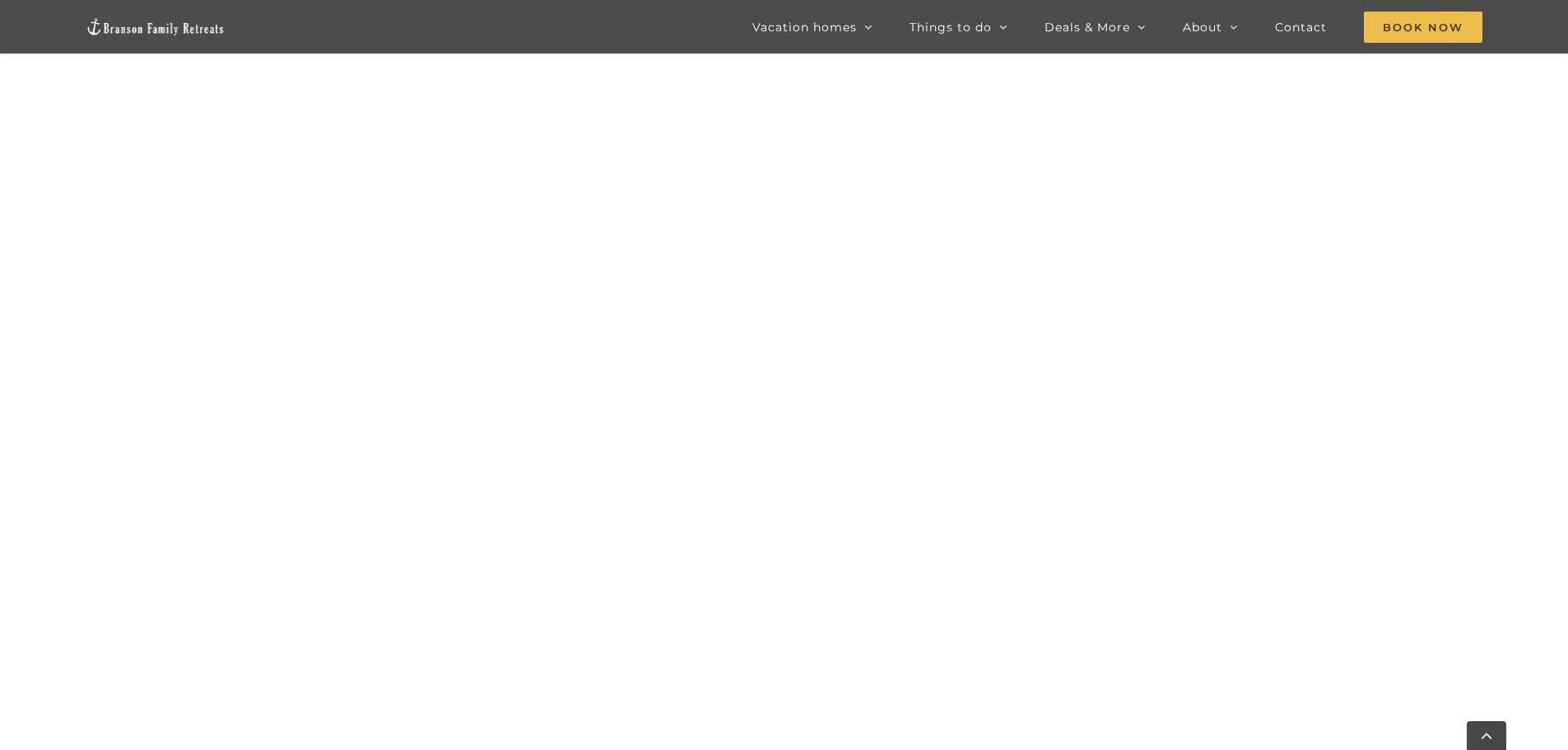
scroll to position [1574, 0]
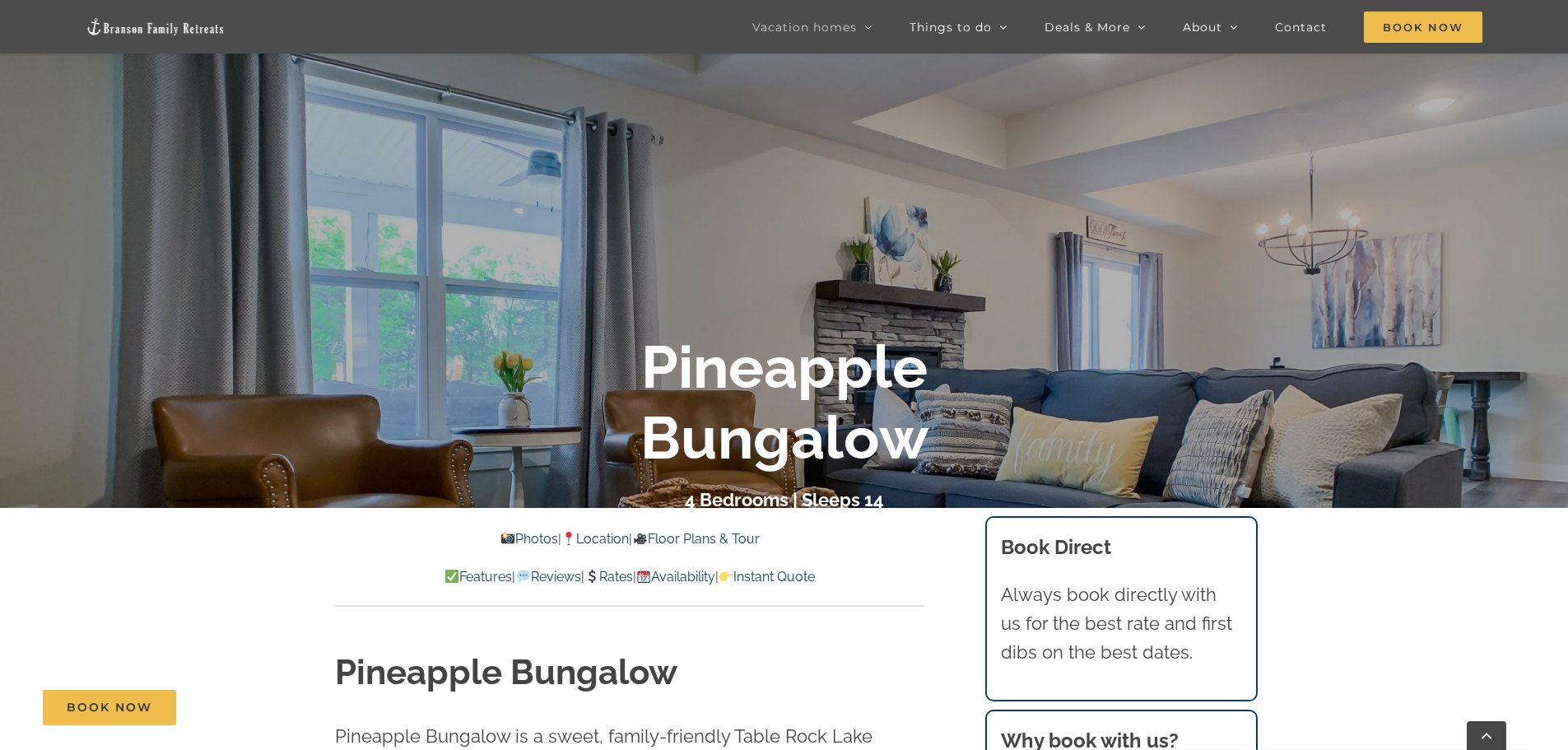
scroll to position [329, 0]
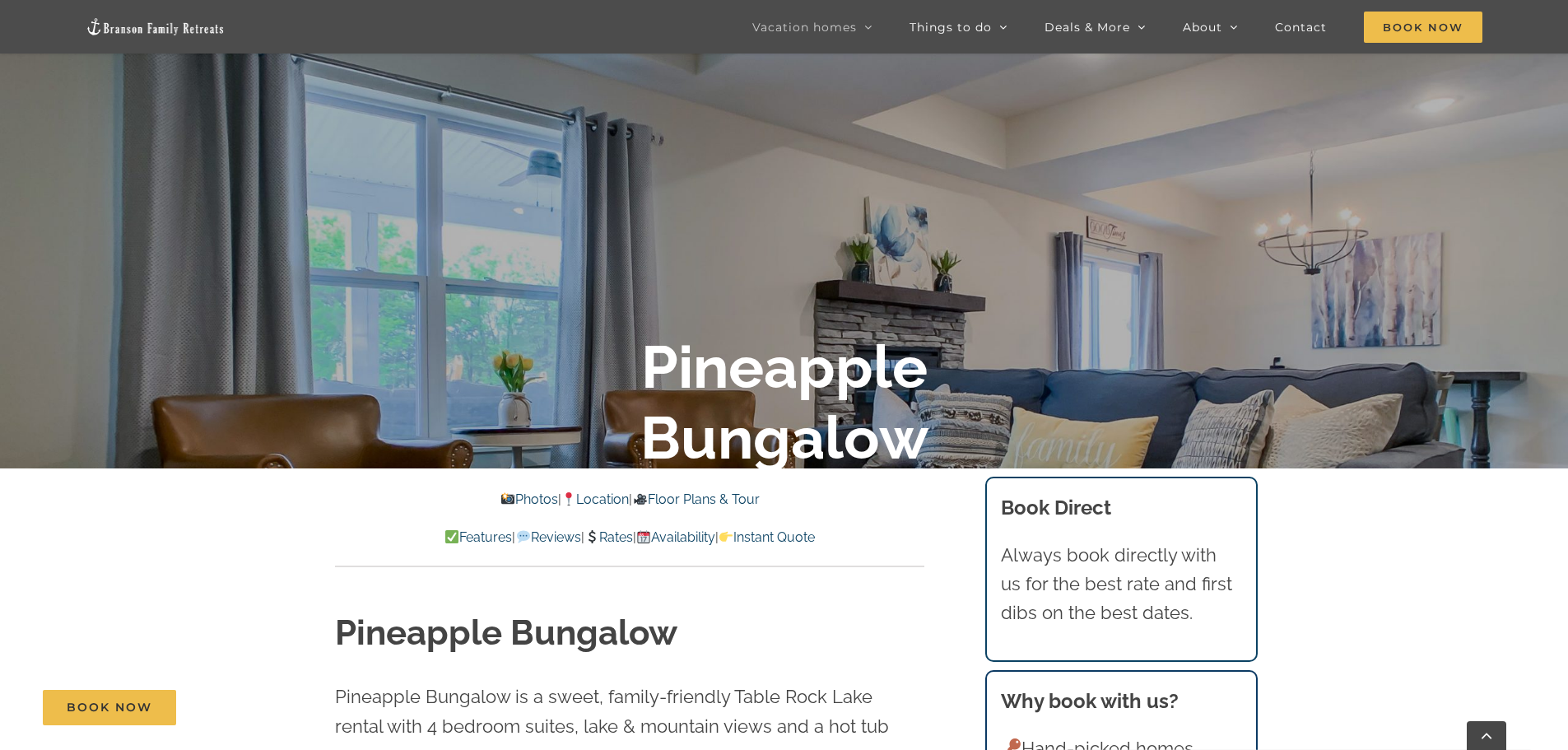
click at [605, 532] on link "Rates" at bounding box center [609, 537] width 49 height 16
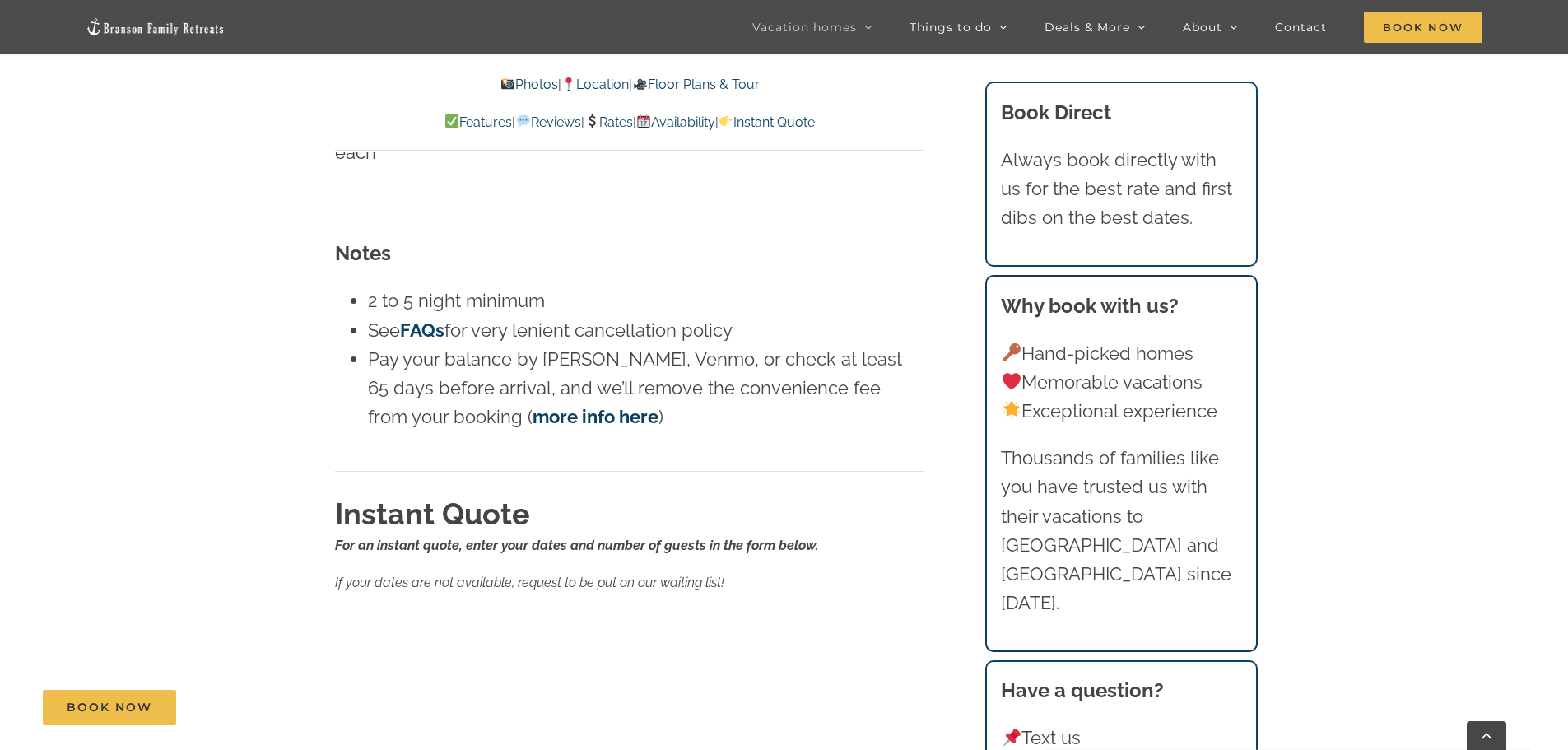
scroll to position [10071, 0]
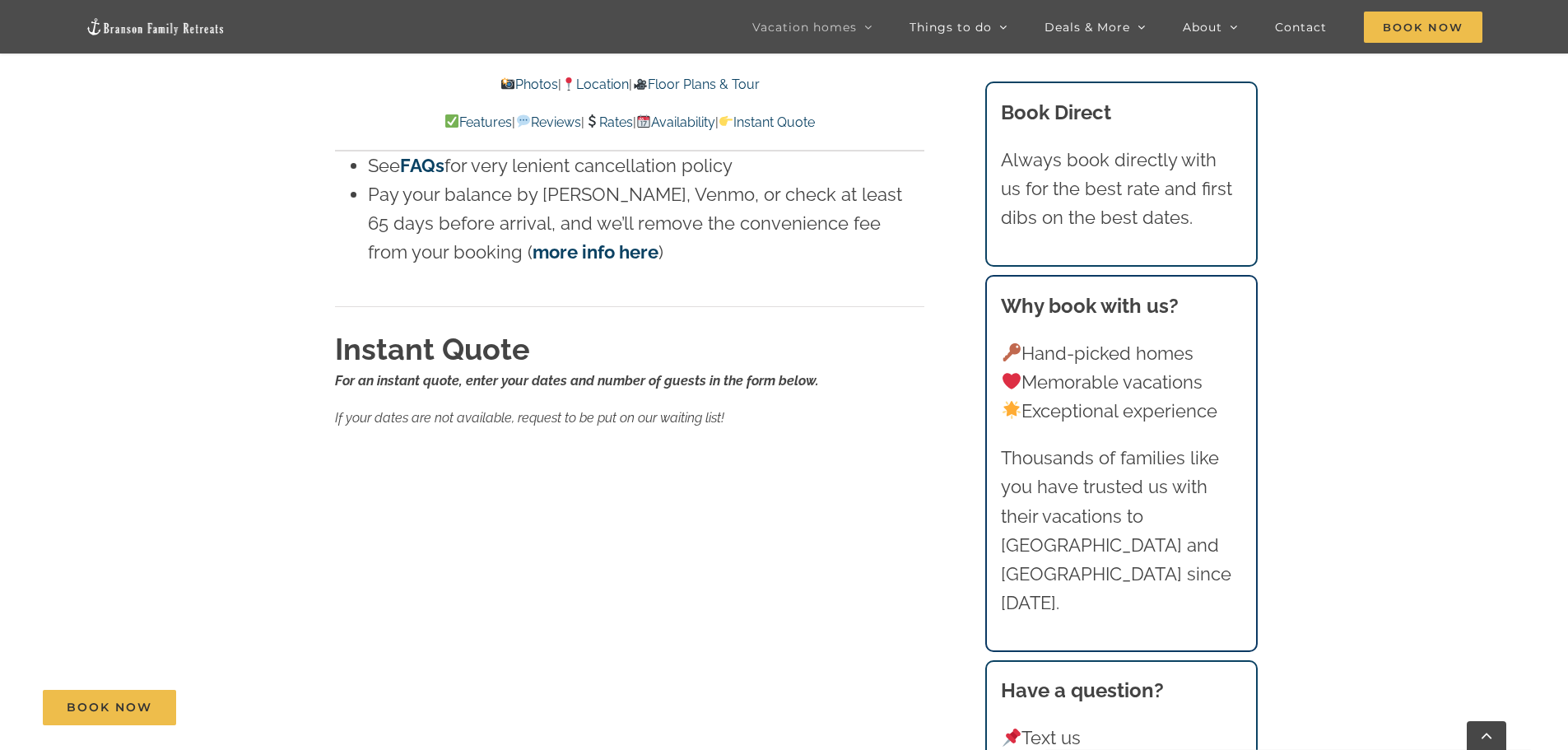
click at [831, 408] on p "If your dates are not available, request to be put on our waiting list!" at bounding box center [629, 419] width 589 height 21
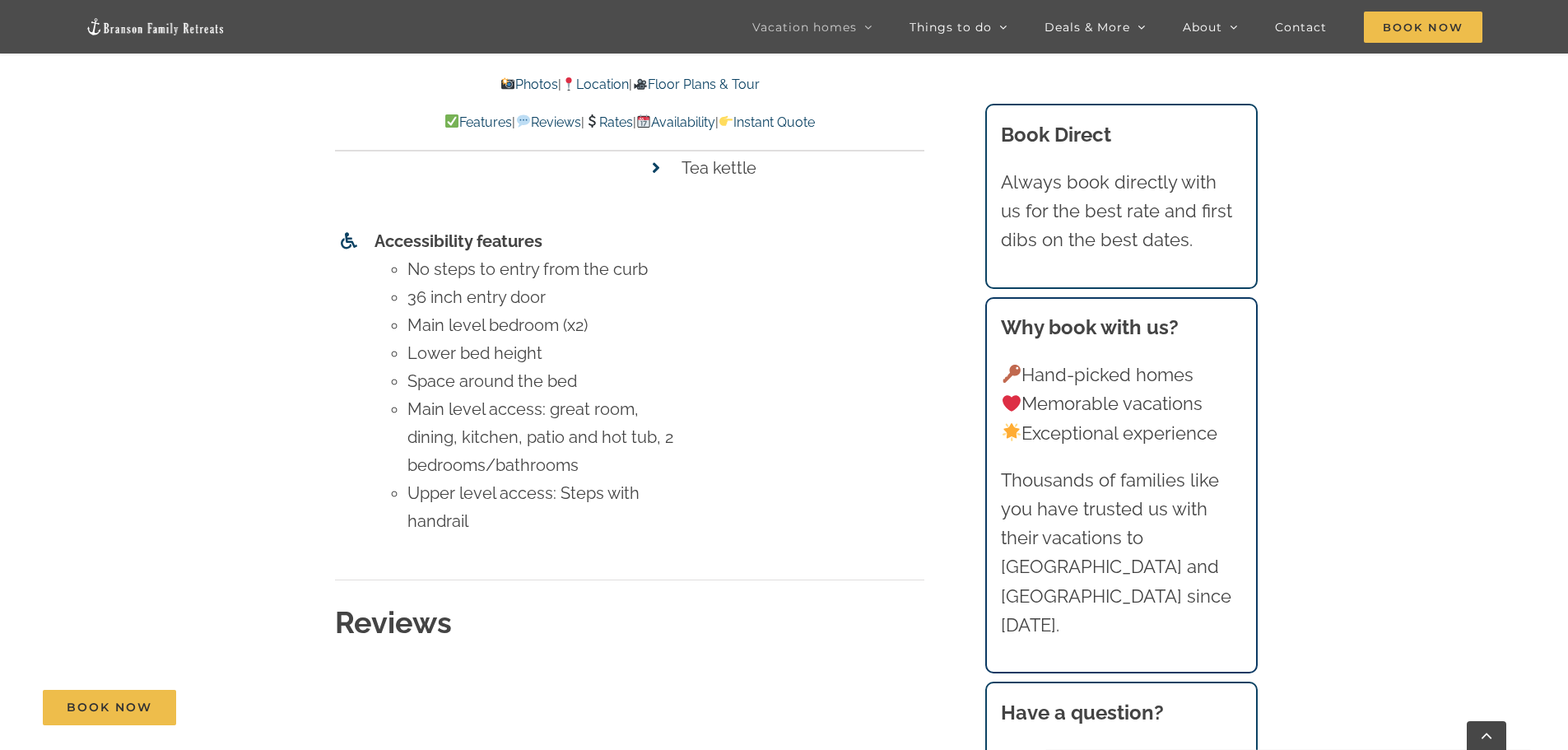
scroll to position [7434, 0]
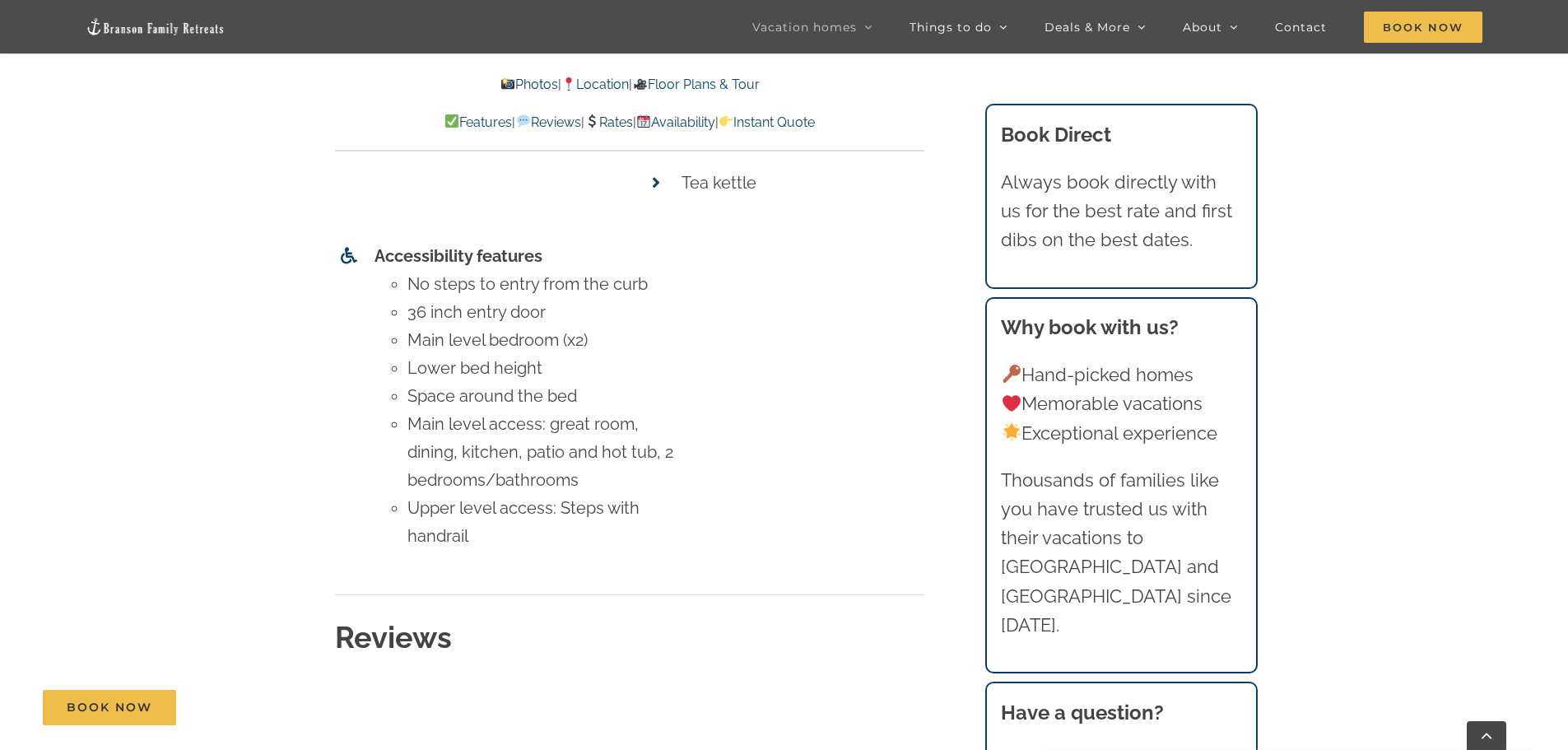
click at [691, 117] on link "Availability" at bounding box center [675, 122] width 79 height 16
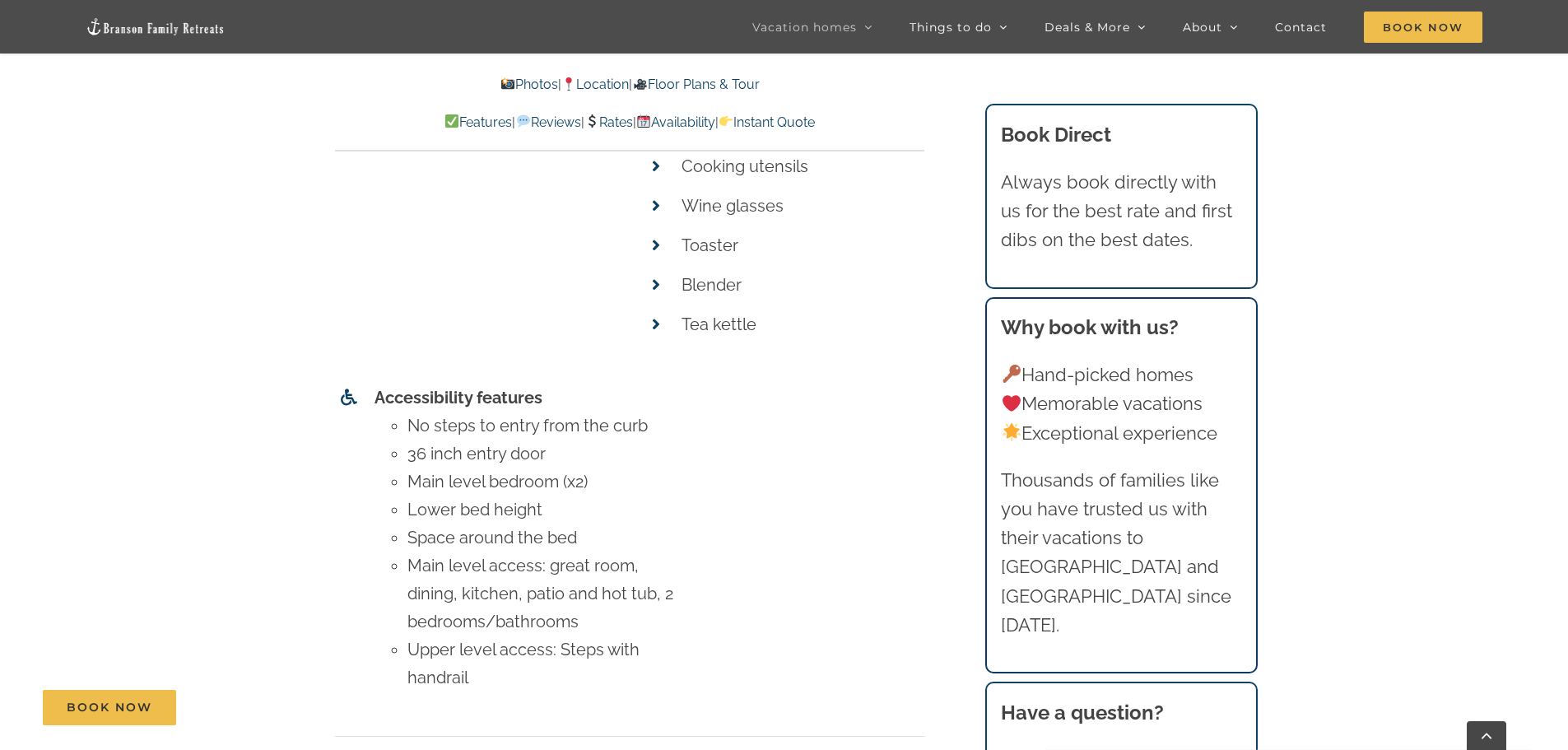
scroll to position [7105, 0]
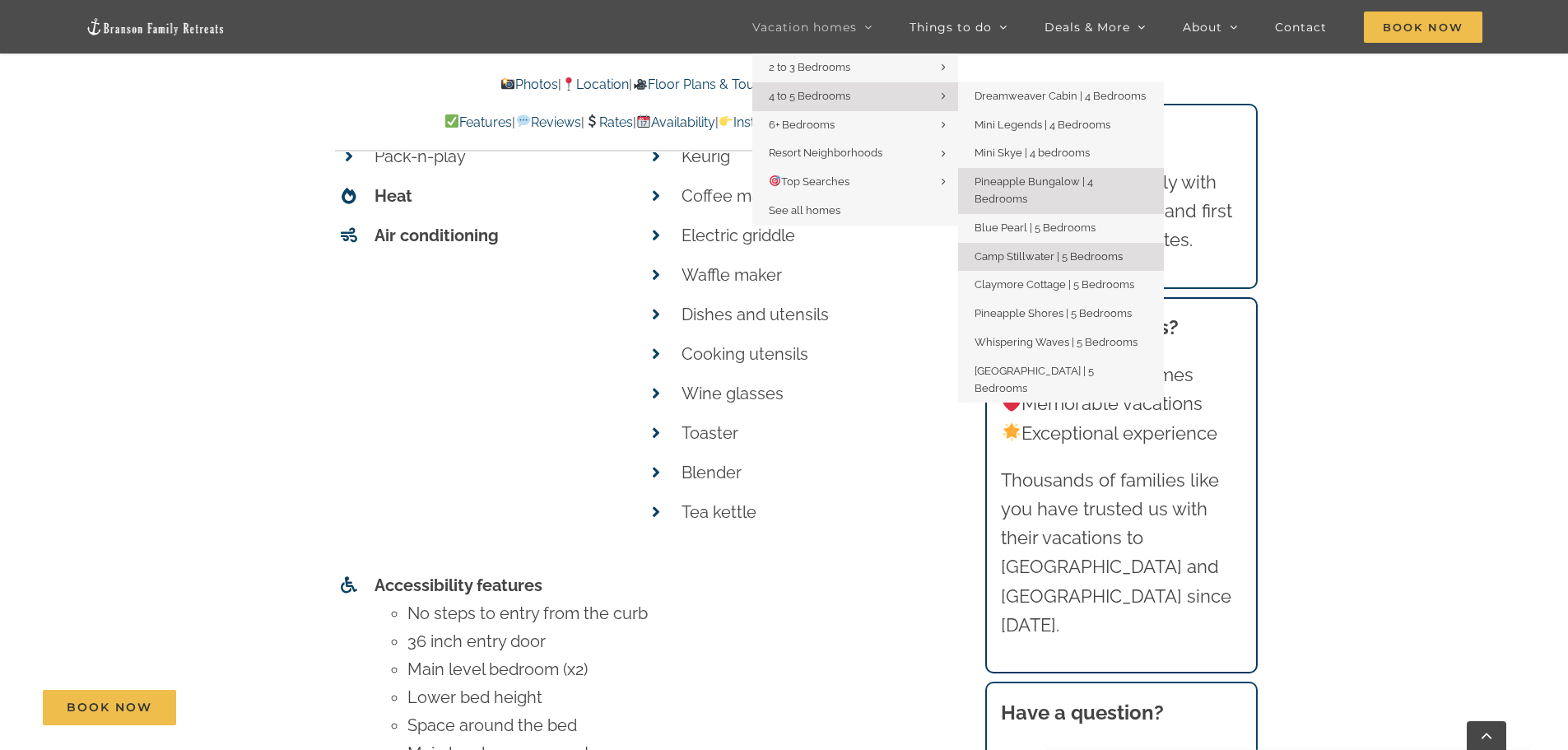
click at [1091, 251] on span "Camp Stillwater | 5 Bedrooms" at bounding box center [1049, 256] width 149 height 13
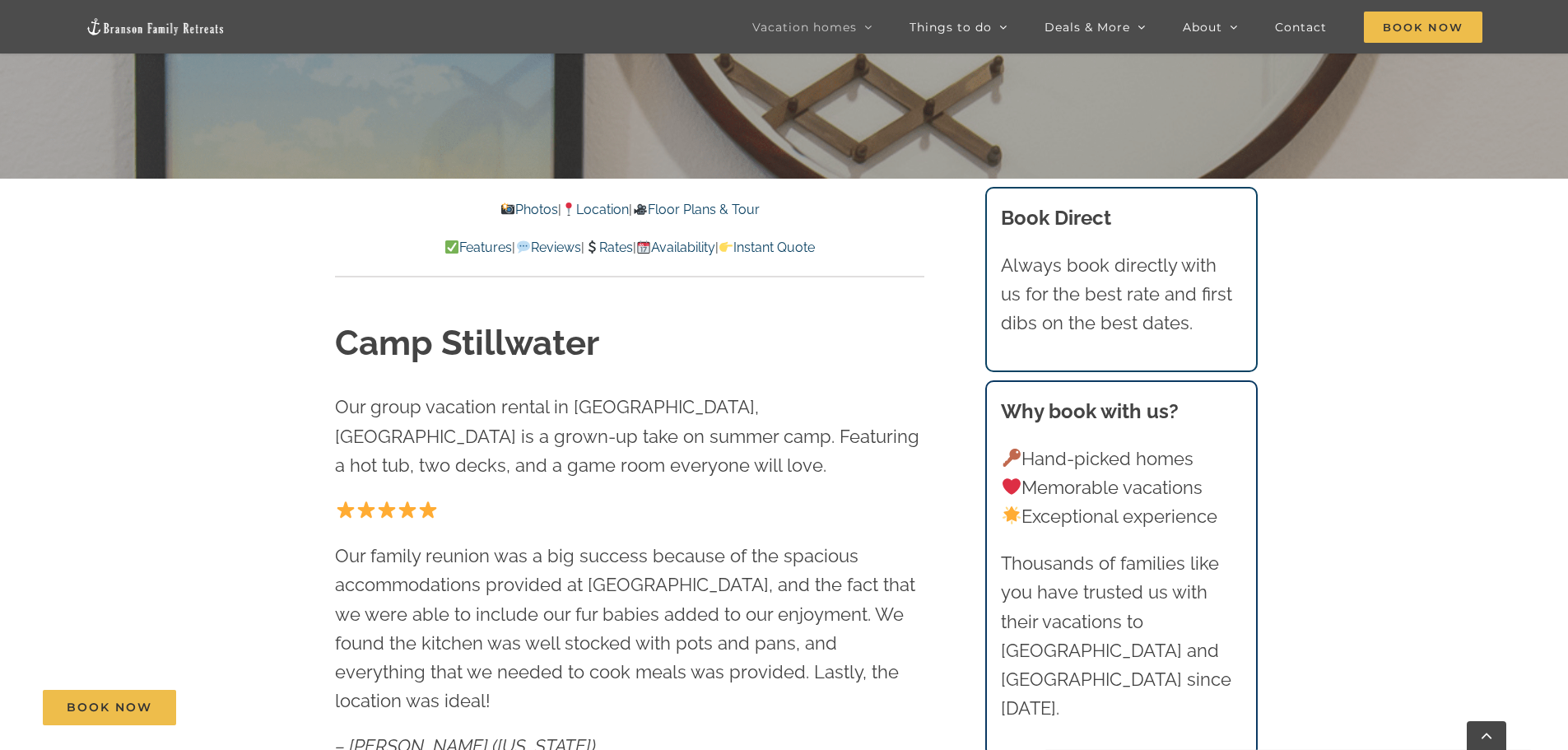
scroll to position [659, 0]
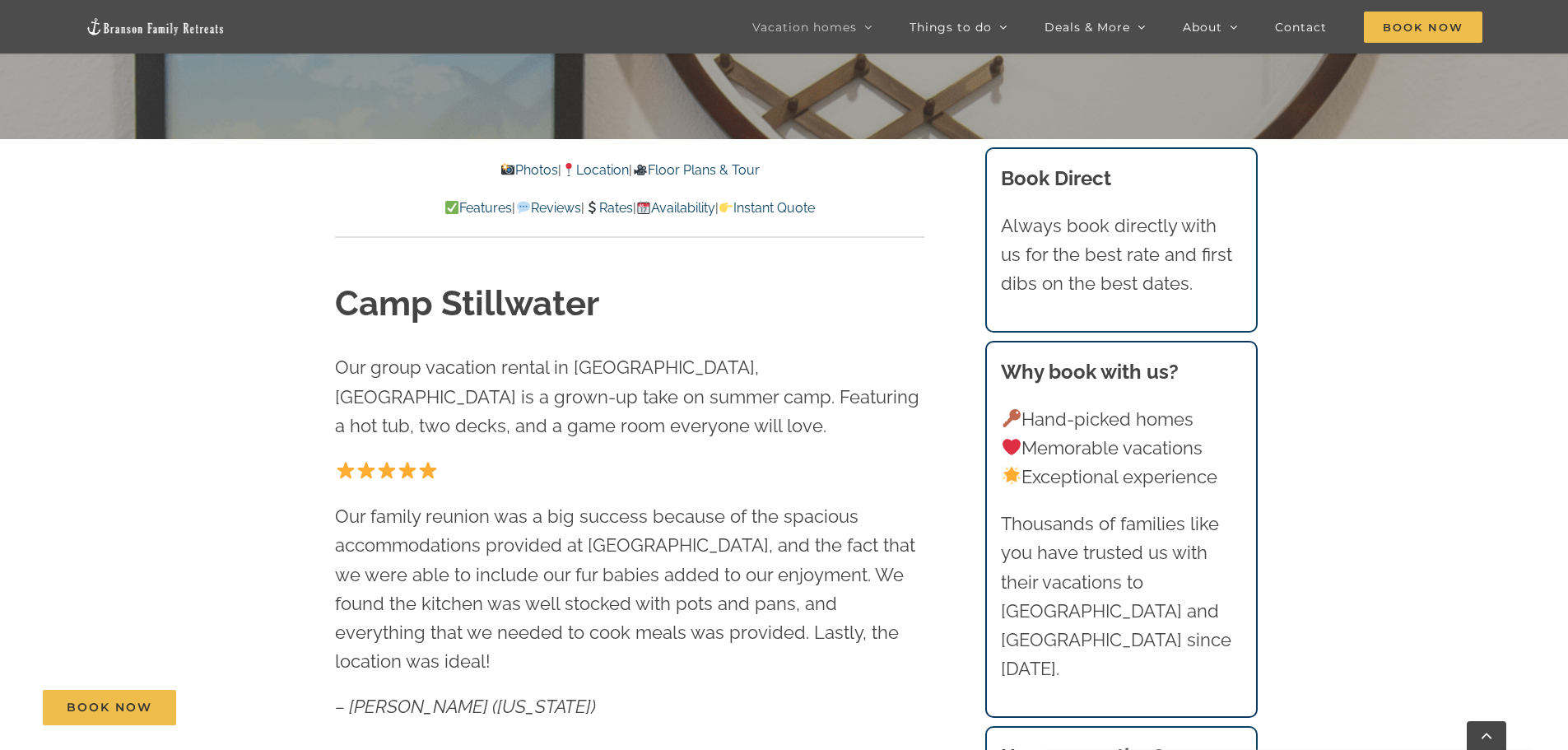
click at [624, 206] on link "Rates" at bounding box center [609, 208] width 49 height 16
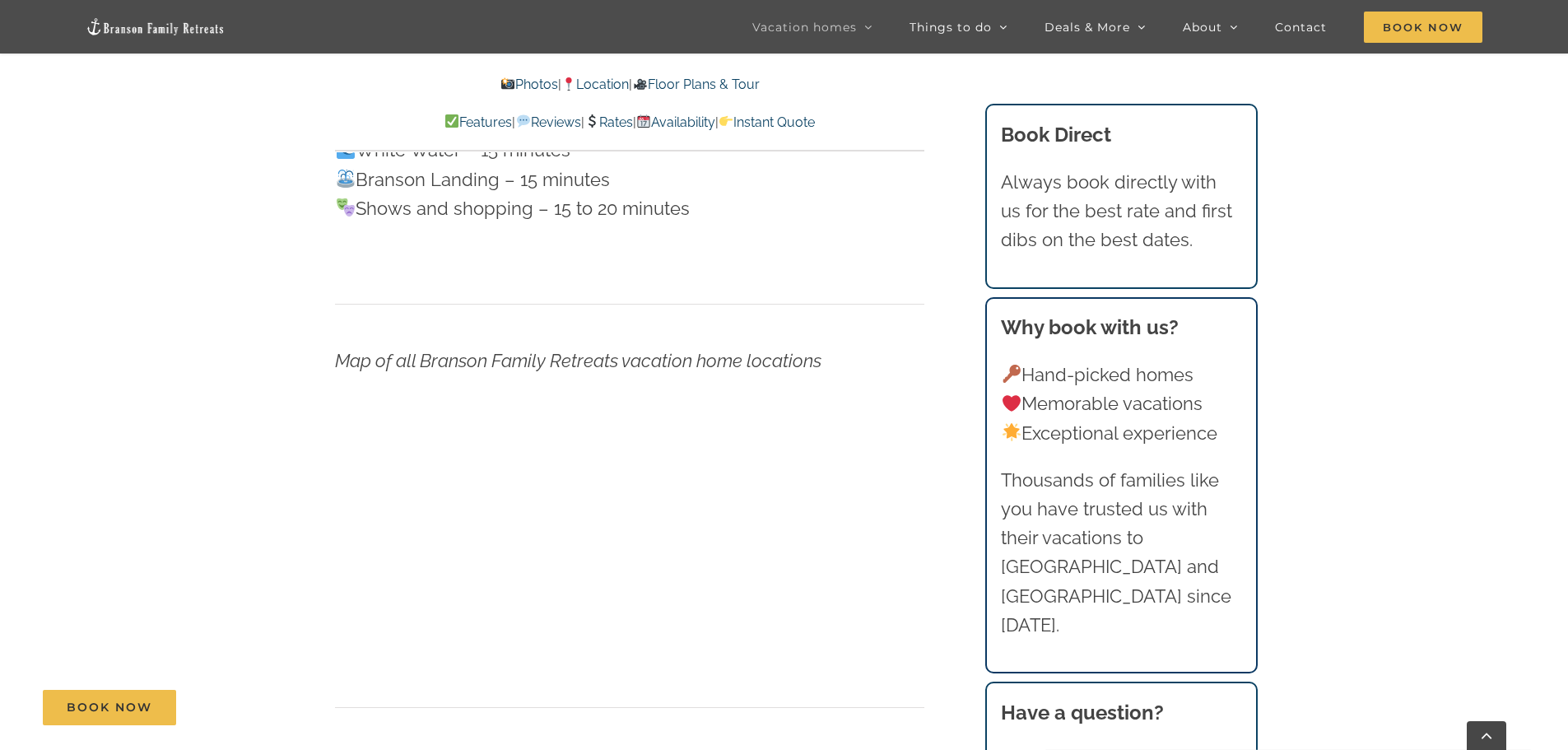
scroll to position [5750, 0]
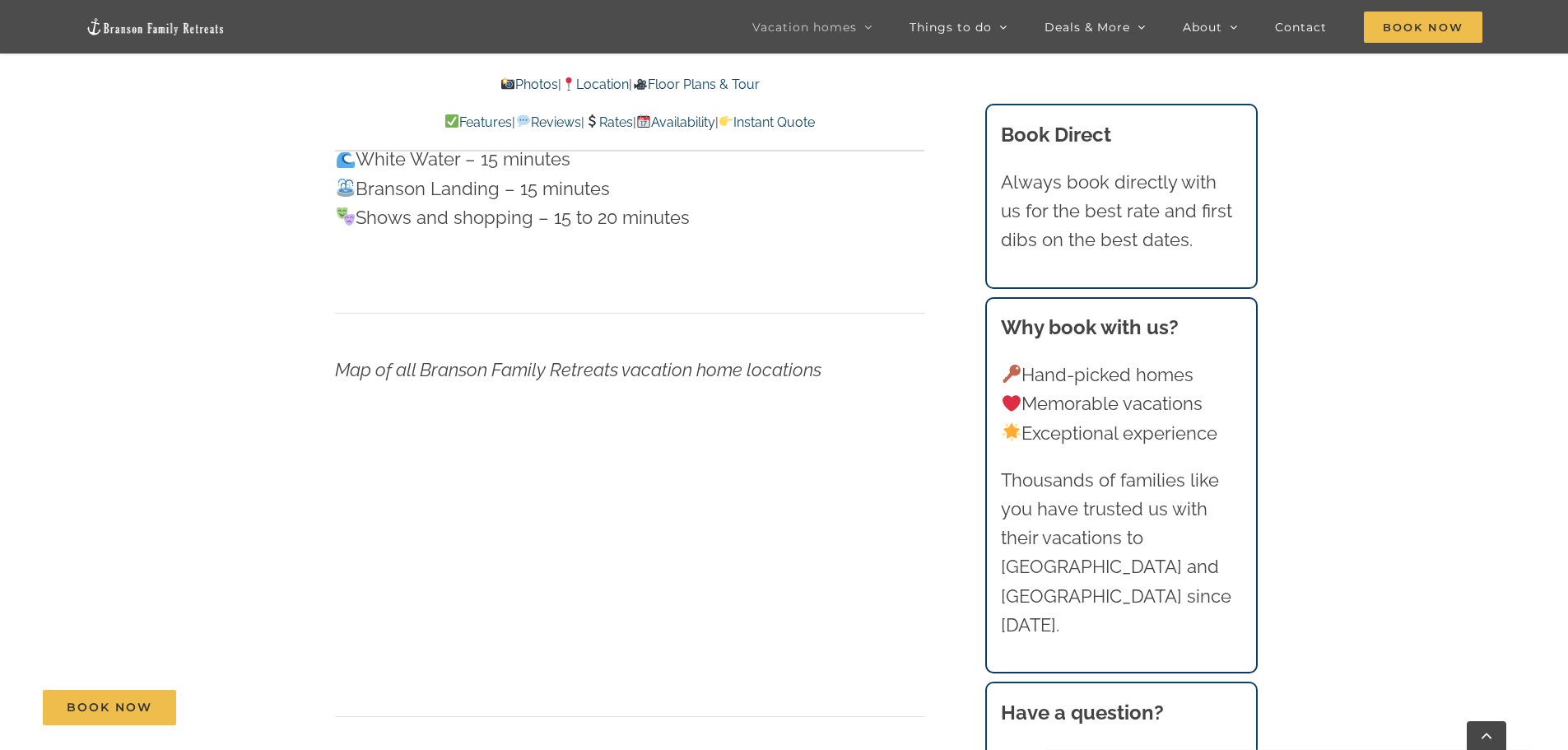
click at [876, 492] on p at bounding box center [629, 551] width 589 height 256
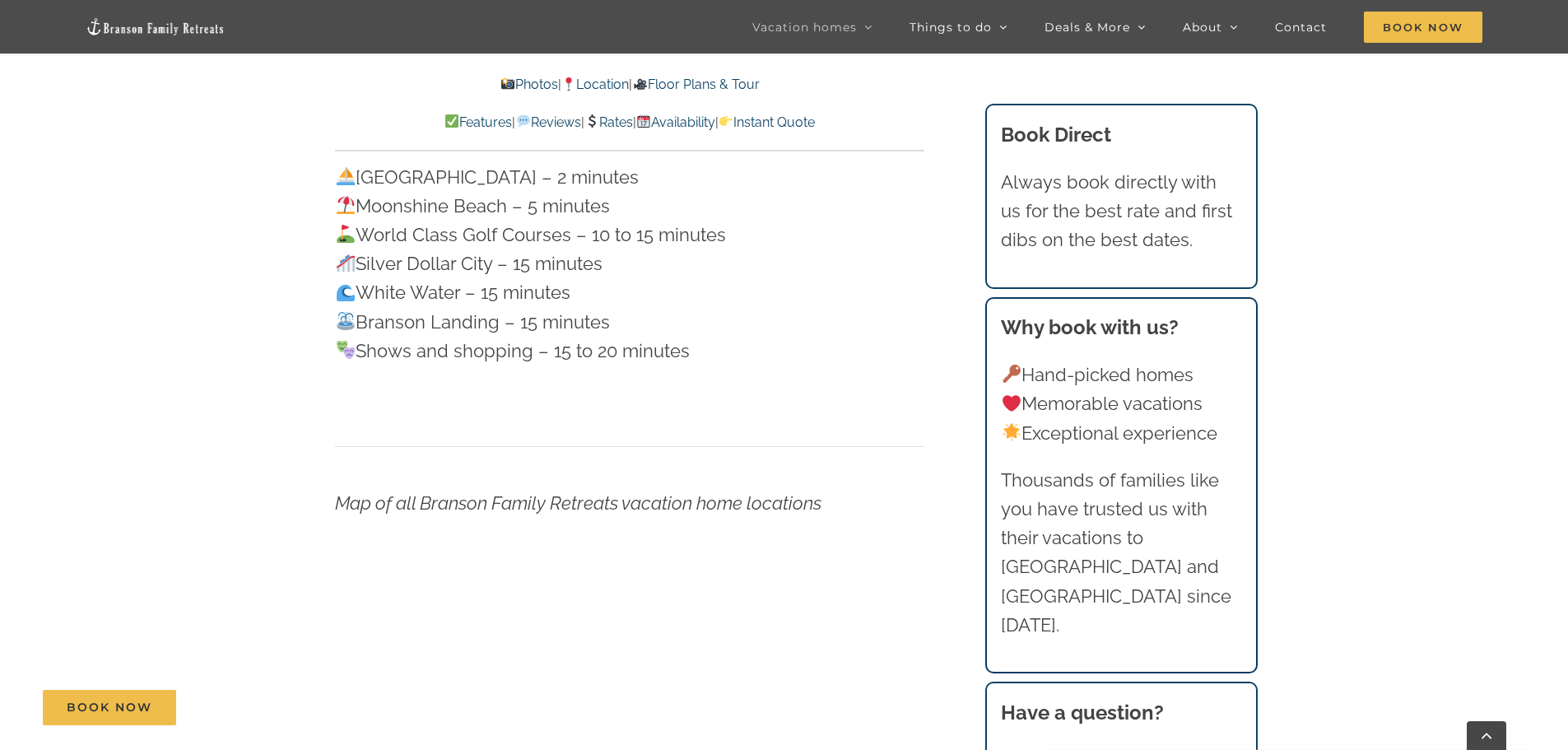
scroll to position [10693, 0]
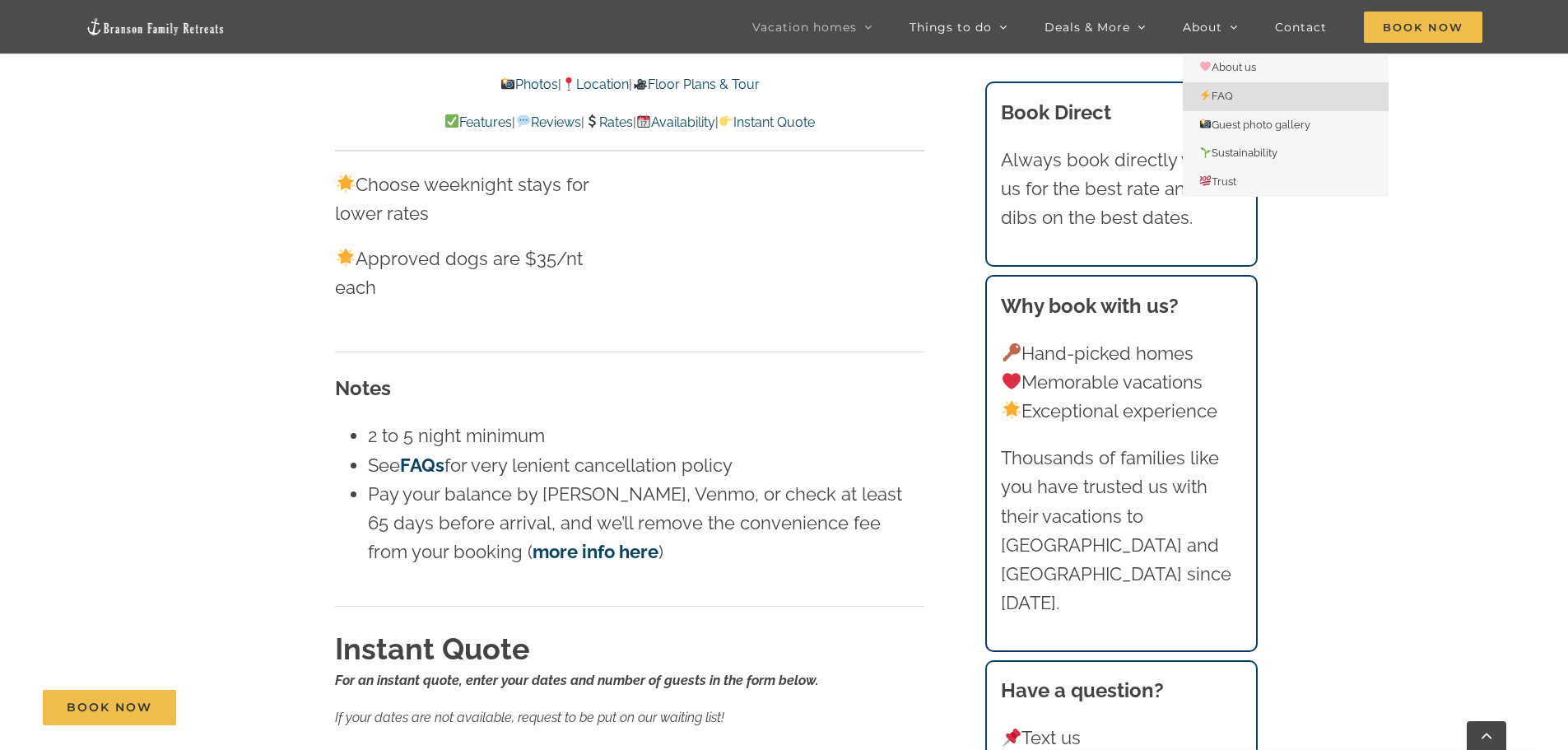
click at [1226, 100] on span "FAQ" at bounding box center [1216, 95] width 34 height 13
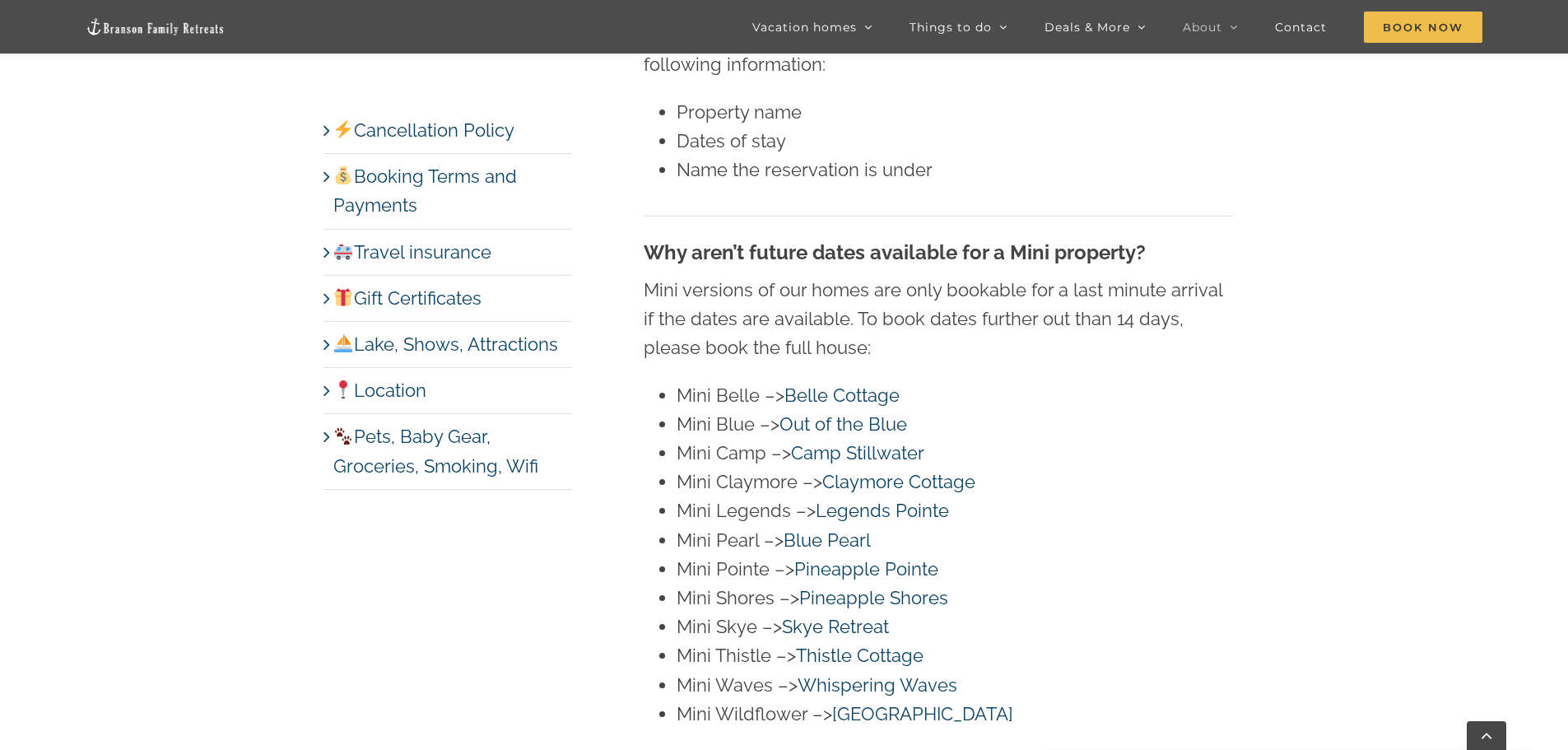
scroll to position [3625, 0]
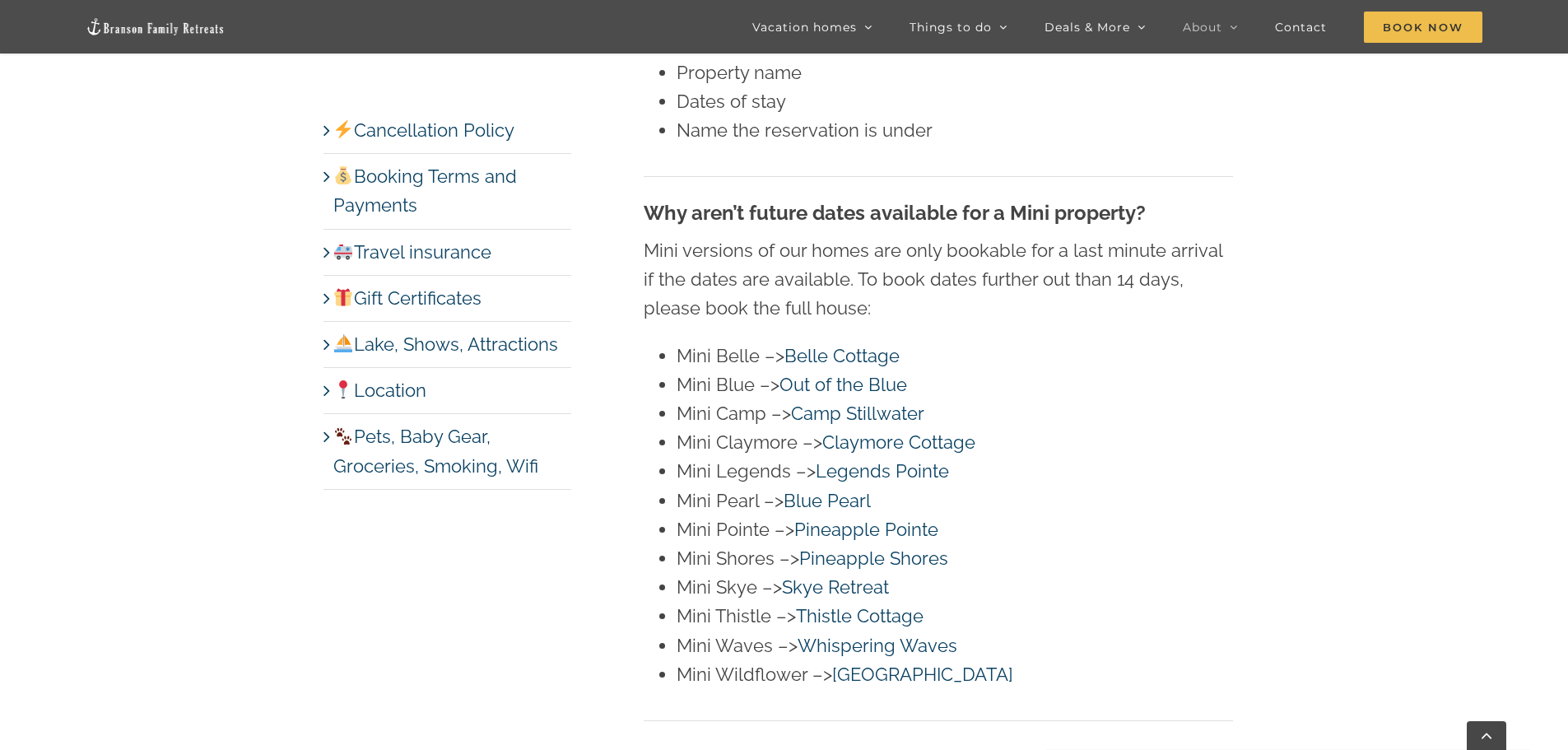
click at [435, 344] on link "Lake, Shows, Attractions" at bounding box center [445, 344] width 224 height 21
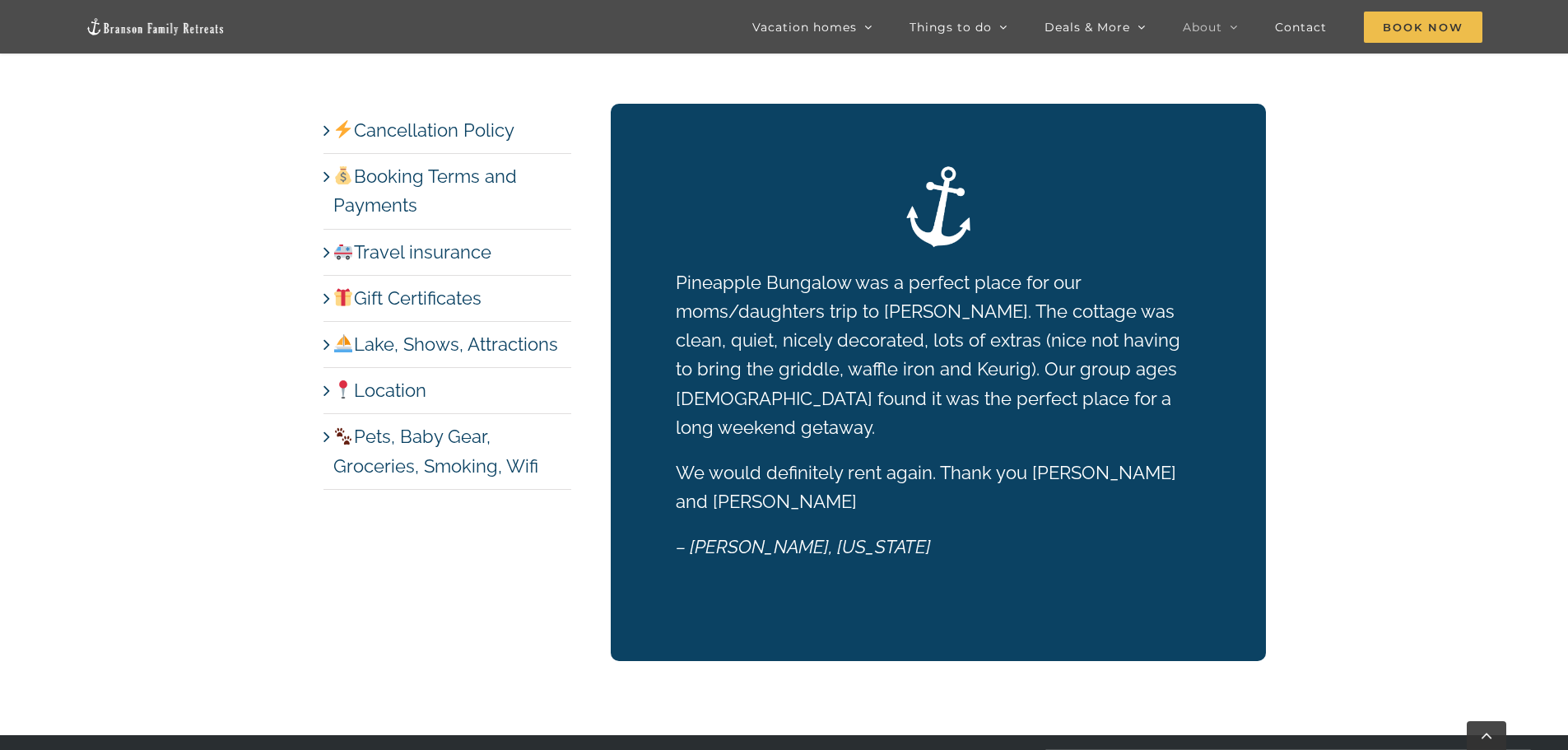
scroll to position [8979, 0]
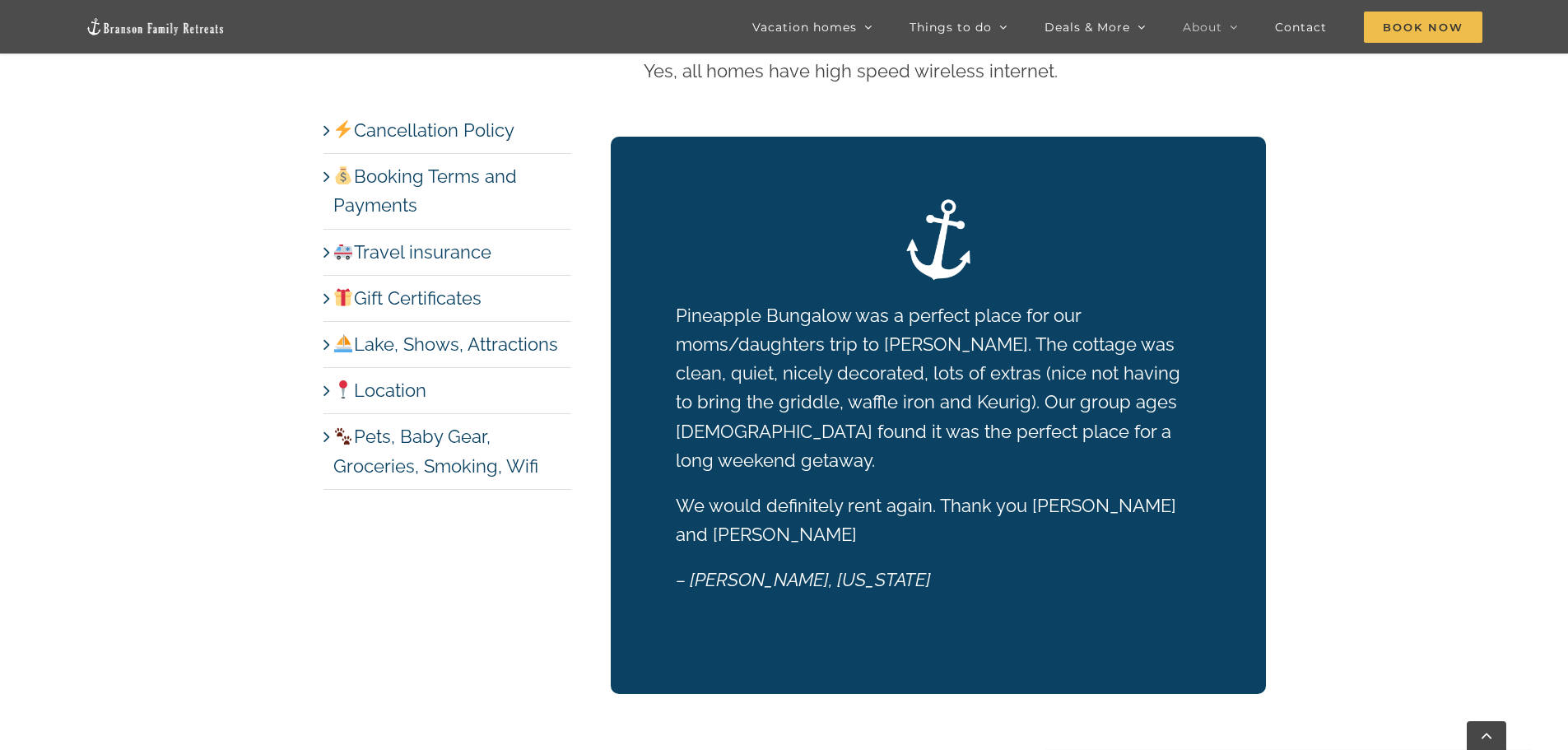
click at [382, 390] on link "Location" at bounding box center [380, 391] width 93 height 21
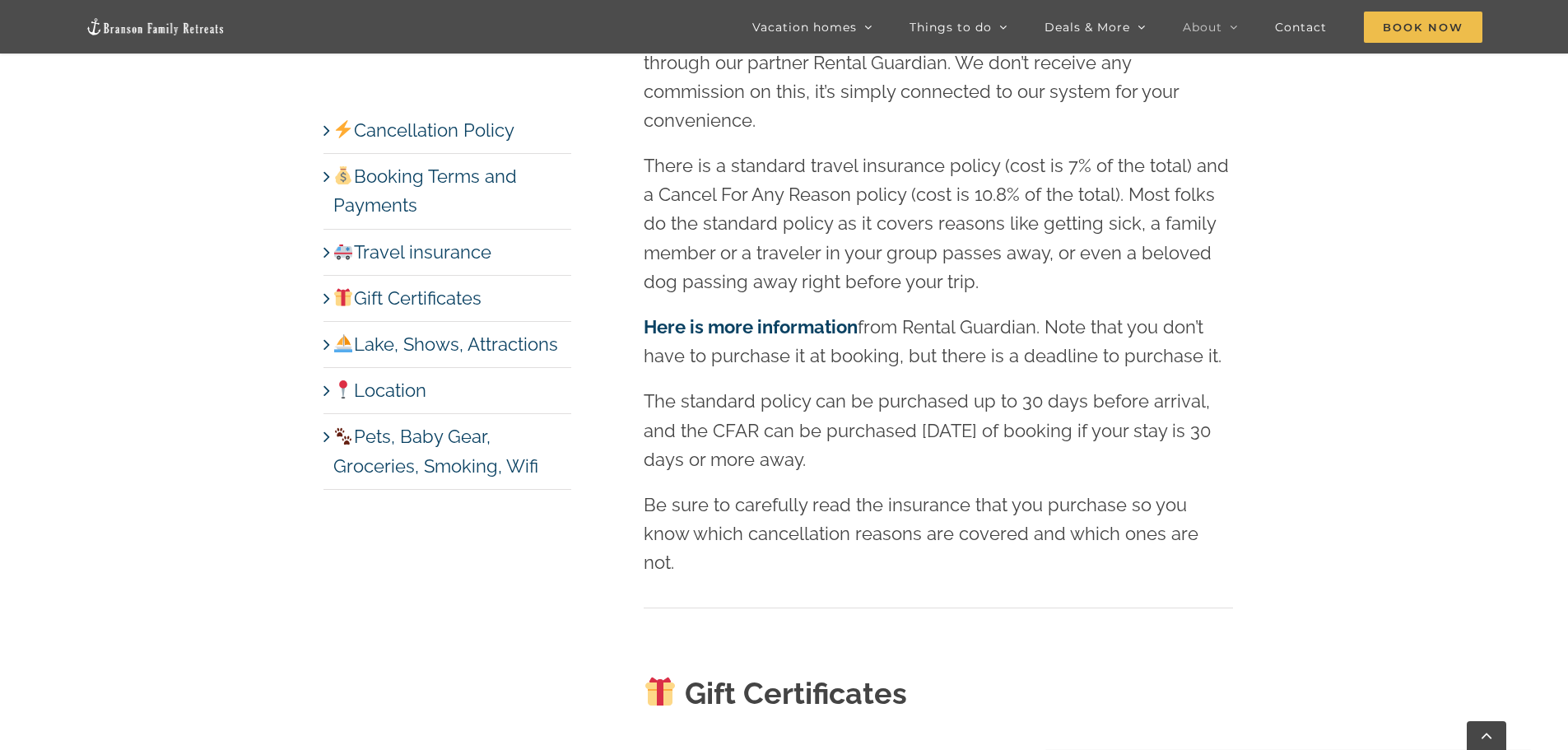
scroll to position [4916, 0]
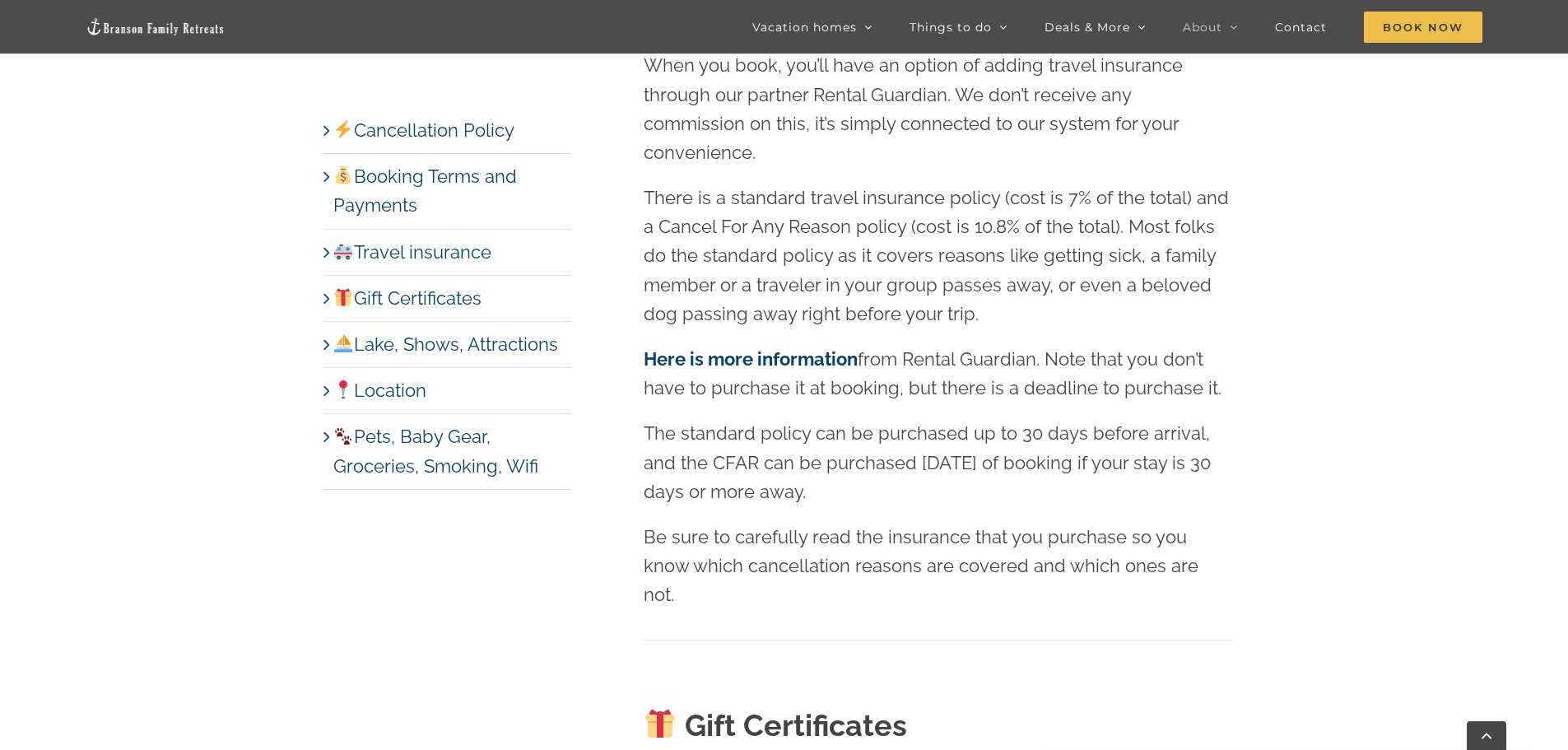
click at [398, 297] on link "Gift Certificates" at bounding box center [407, 298] width 149 height 21
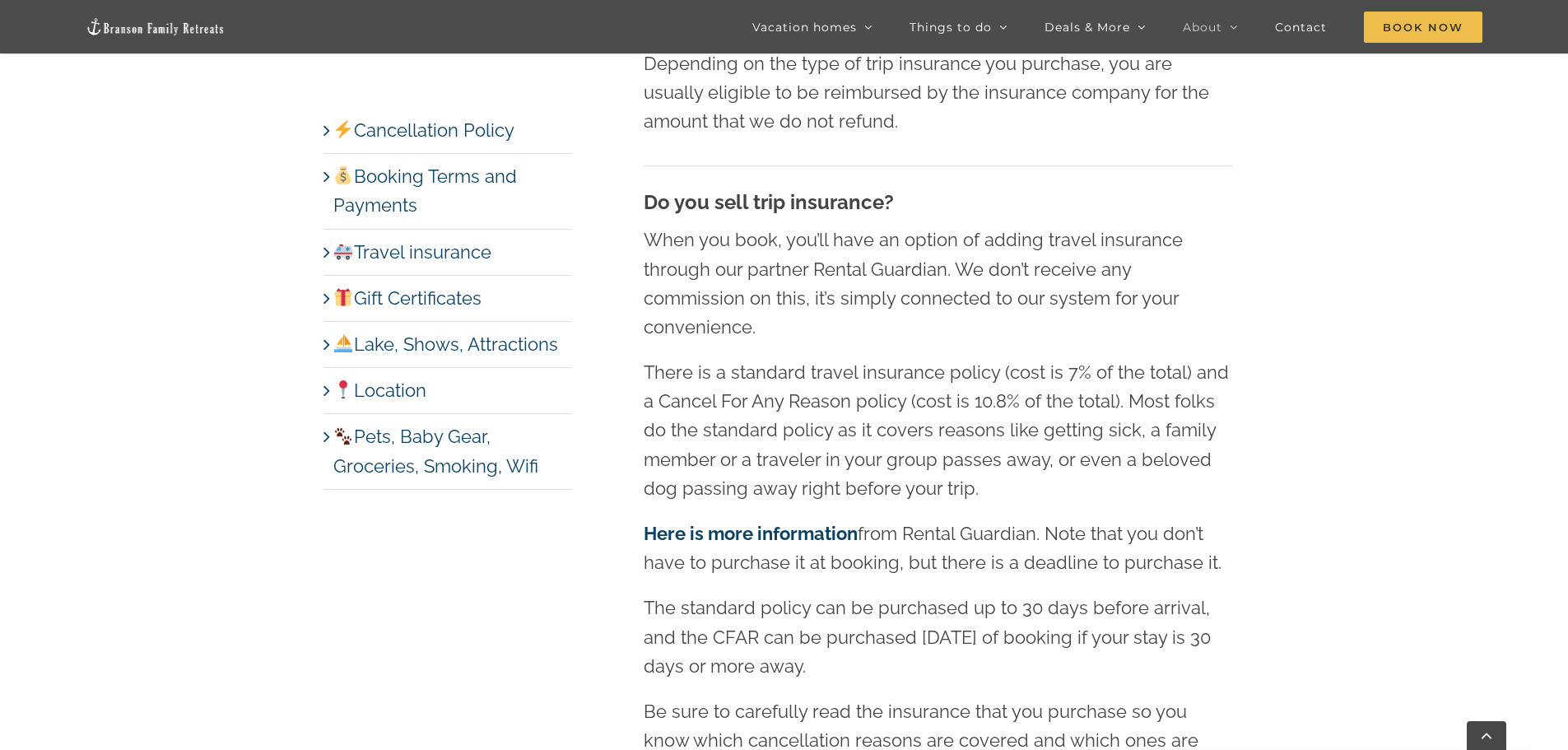
scroll to position [4531, 0]
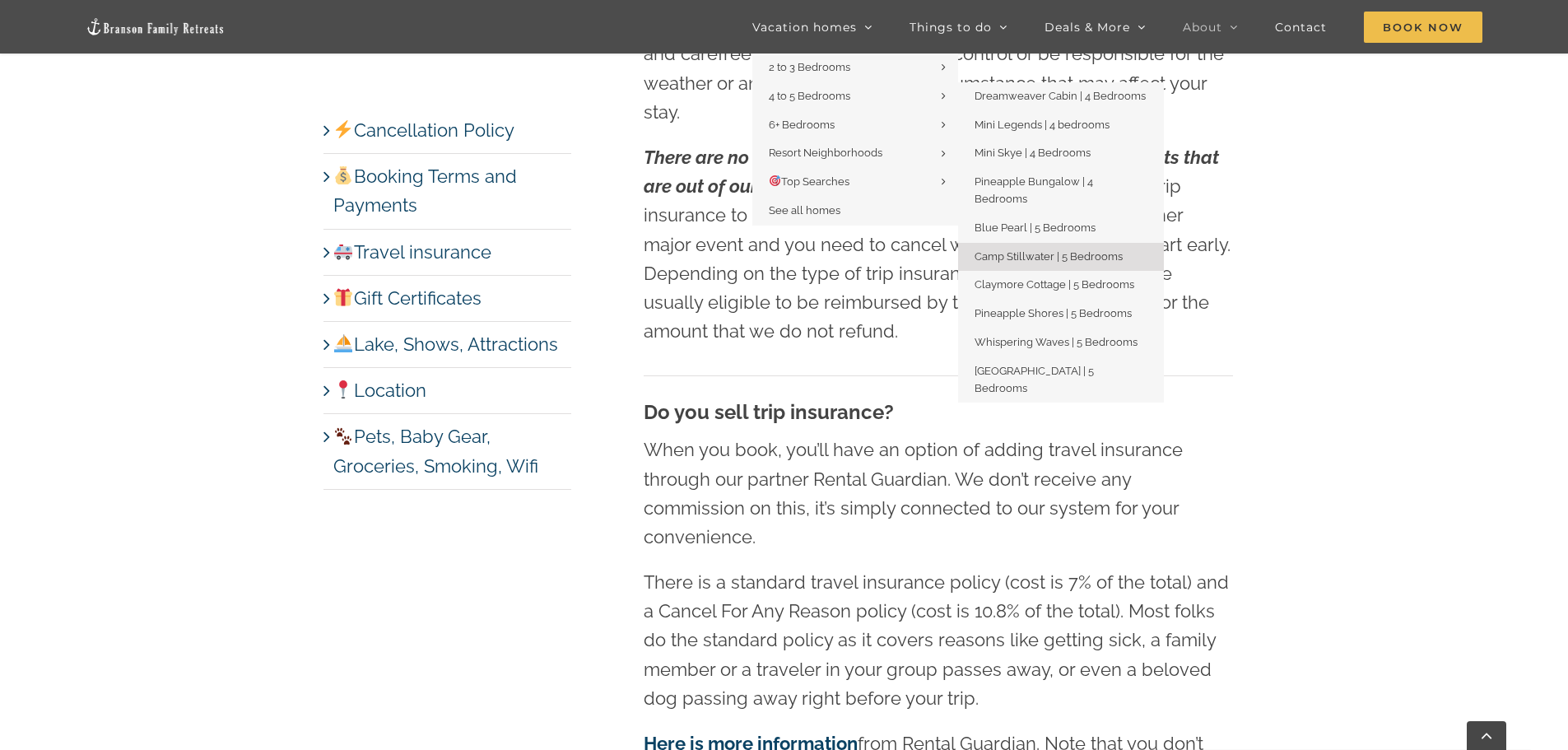
click at [1033, 251] on span "Camp Stillwater | 5 Bedrooms" at bounding box center [1049, 256] width 149 height 13
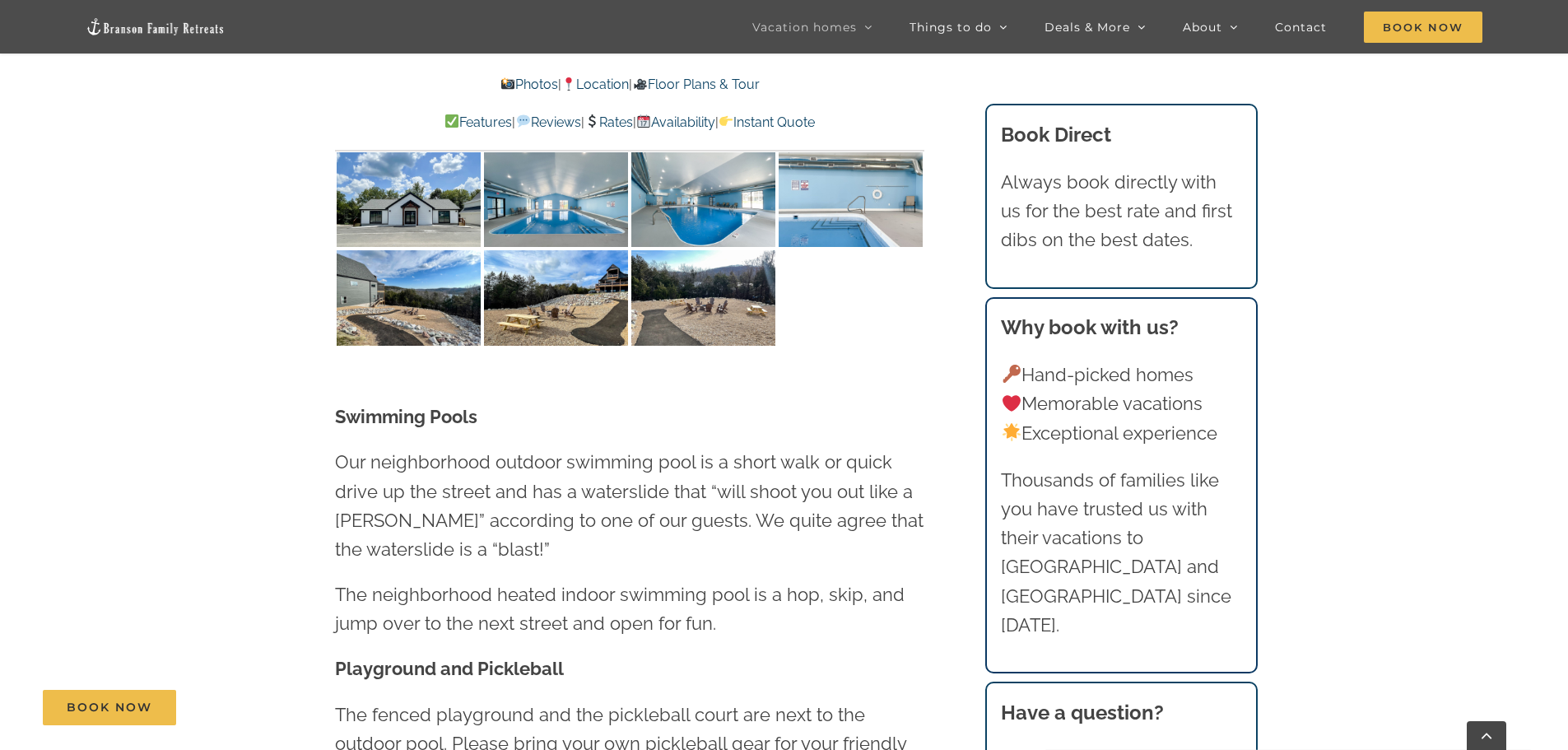
scroll to position [3954, 0]
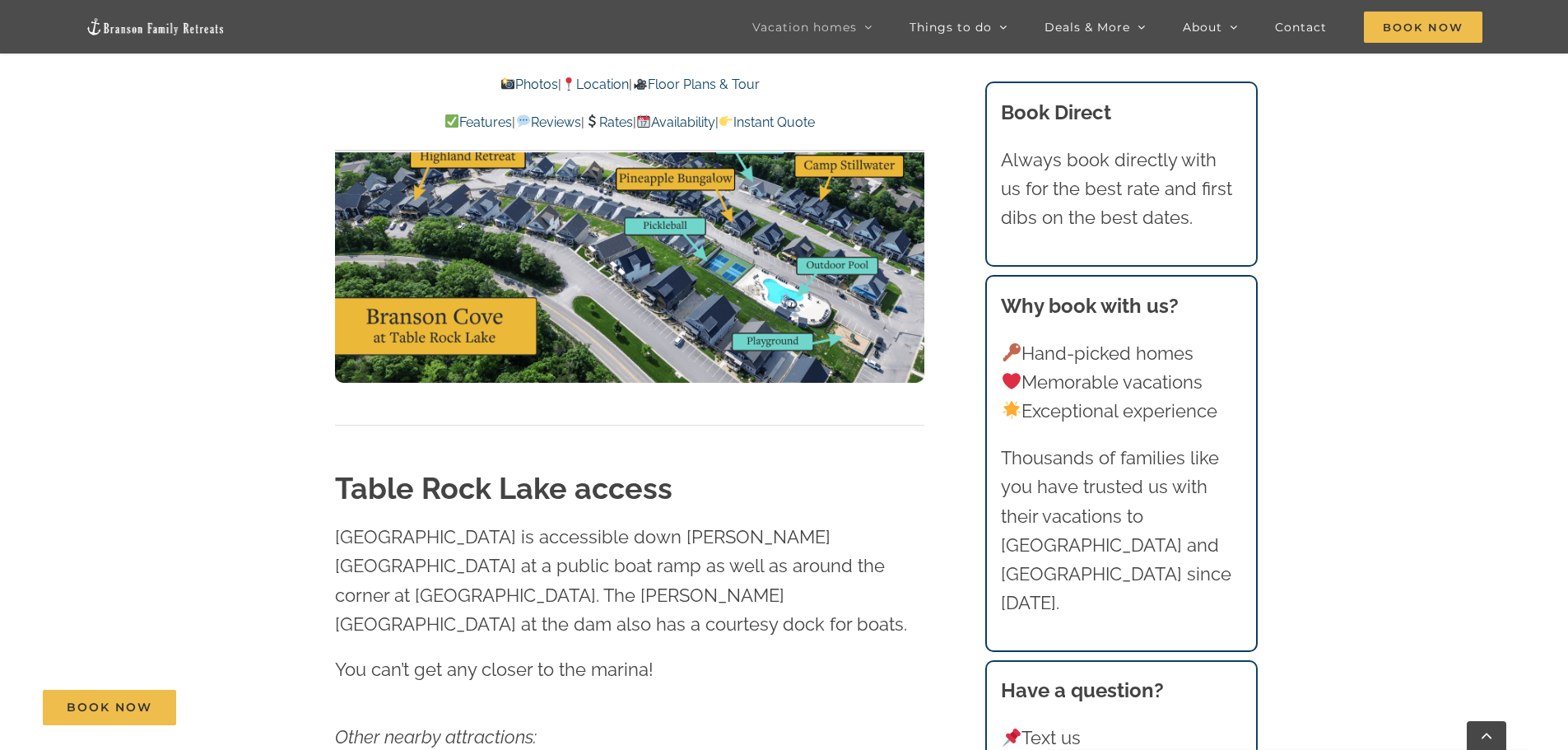
scroll to position [4778, 0]
